Goal: Navigation & Orientation: Go to known website

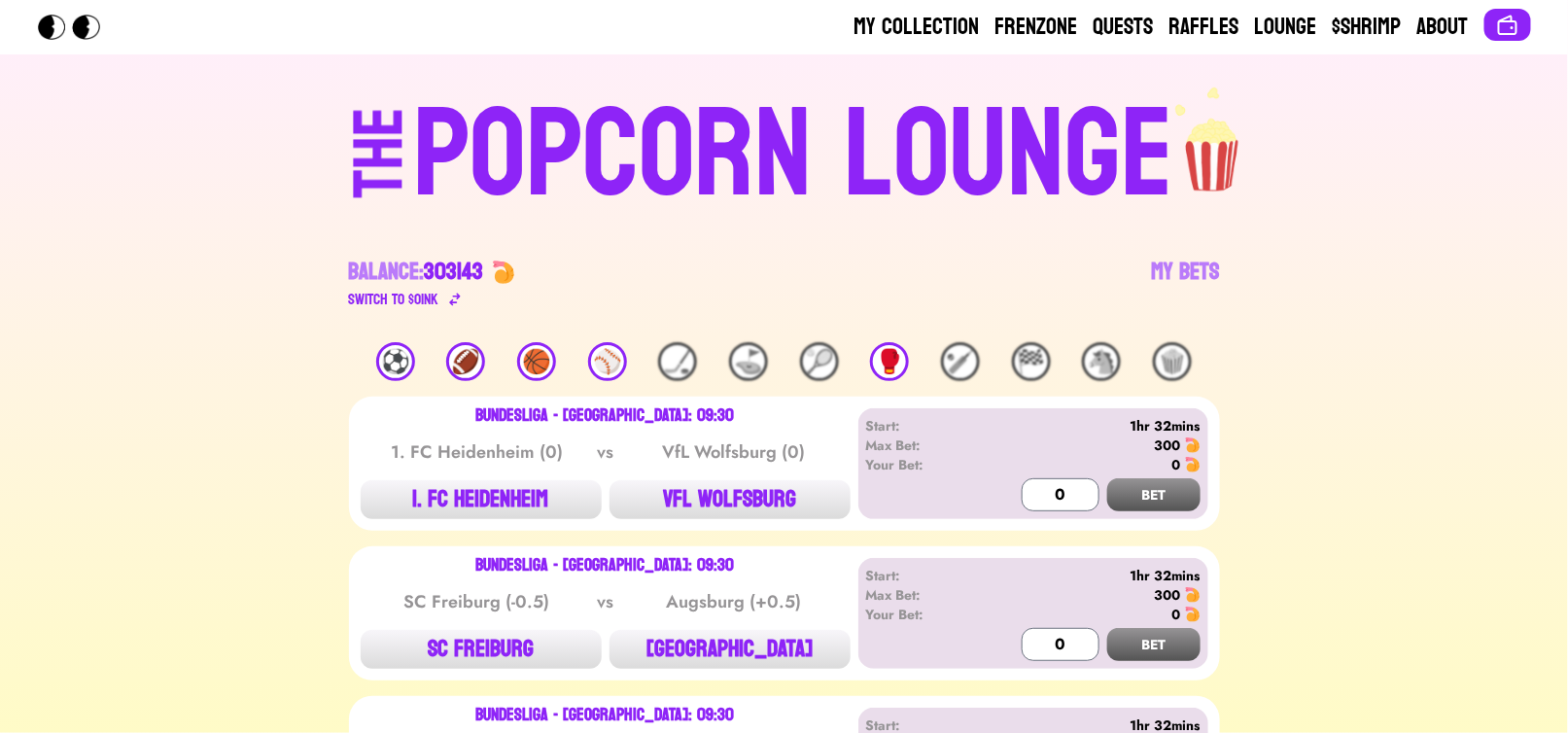
click at [709, 166] on div "POPCORN LOUNGE" at bounding box center [793, 155] width 761 height 124
